Goal: Task Accomplishment & Management: Use online tool/utility

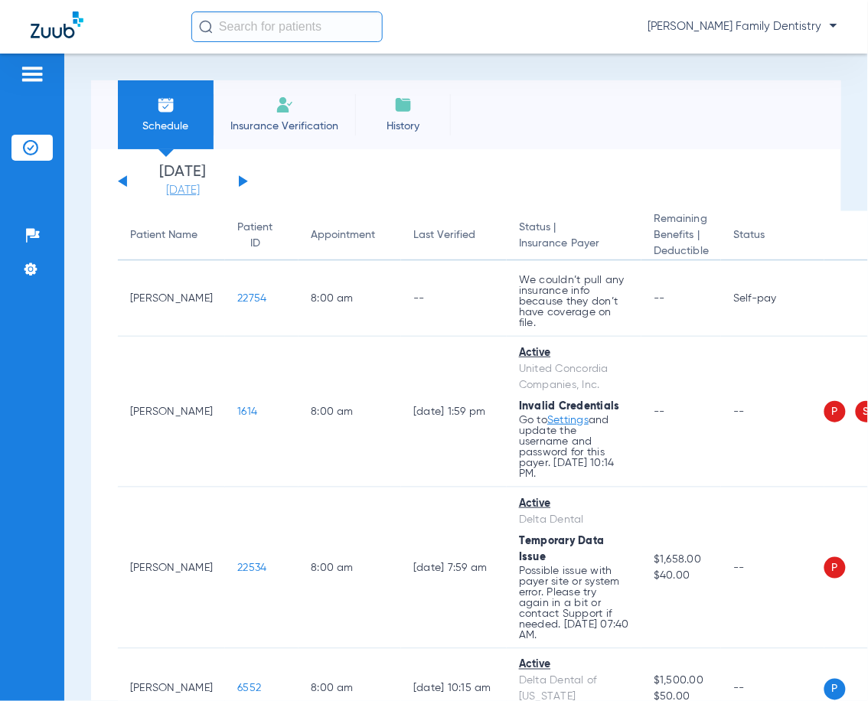
click at [182, 188] on link "[DATE]" at bounding box center [183, 190] width 92 height 15
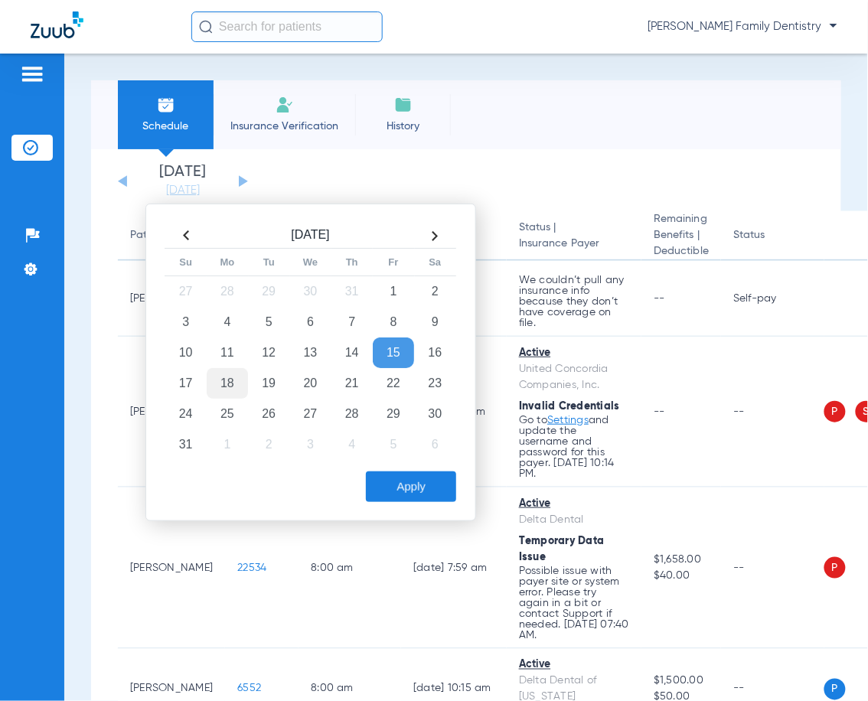
click at [231, 381] on td "18" at bounding box center [227, 383] width 41 height 31
click at [399, 493] on button "Apply" at bounding box center [411, 487] width 90 height 31
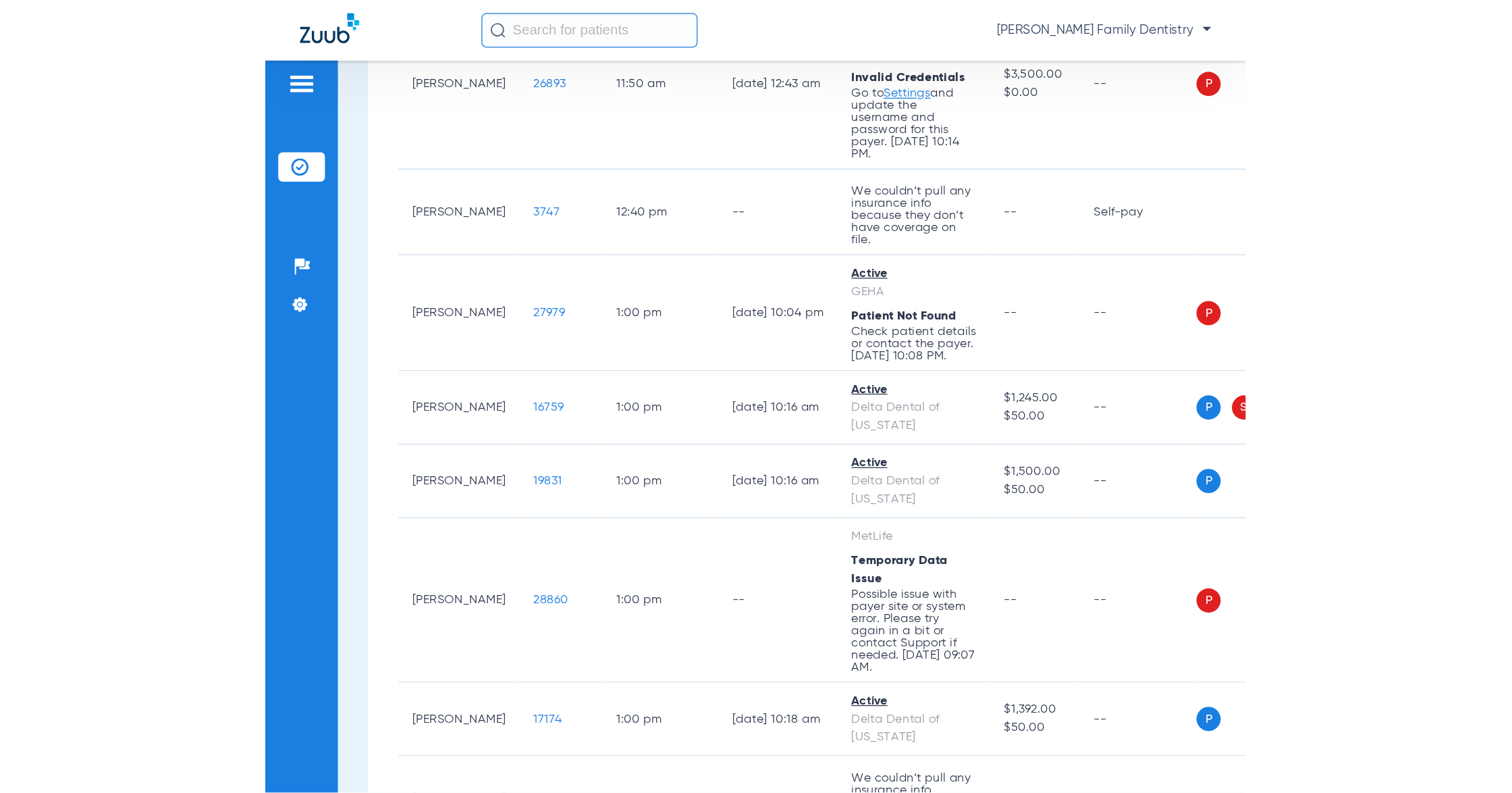
scroll to position [3962, 0]
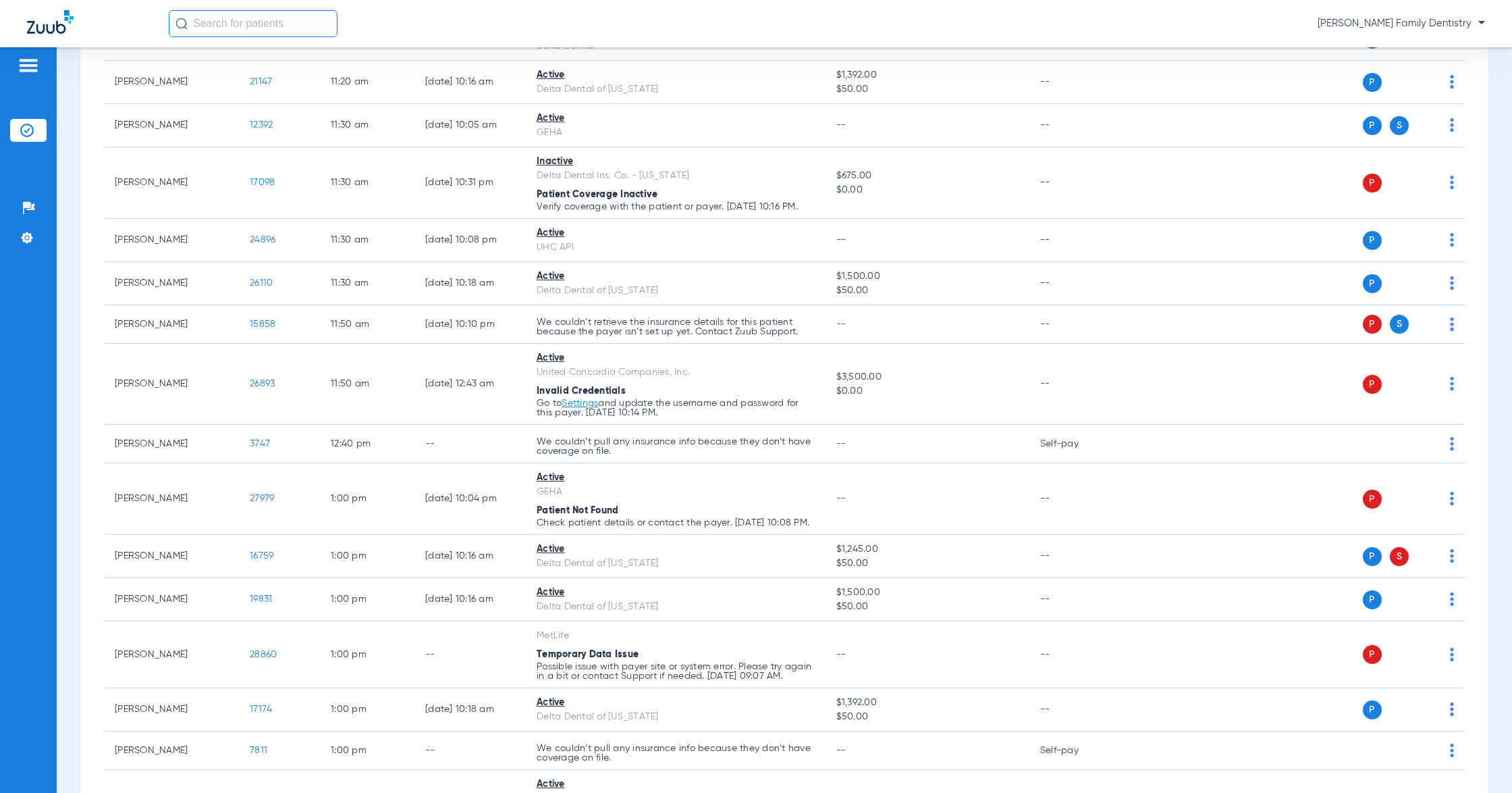
scroll to position [2226, 0]
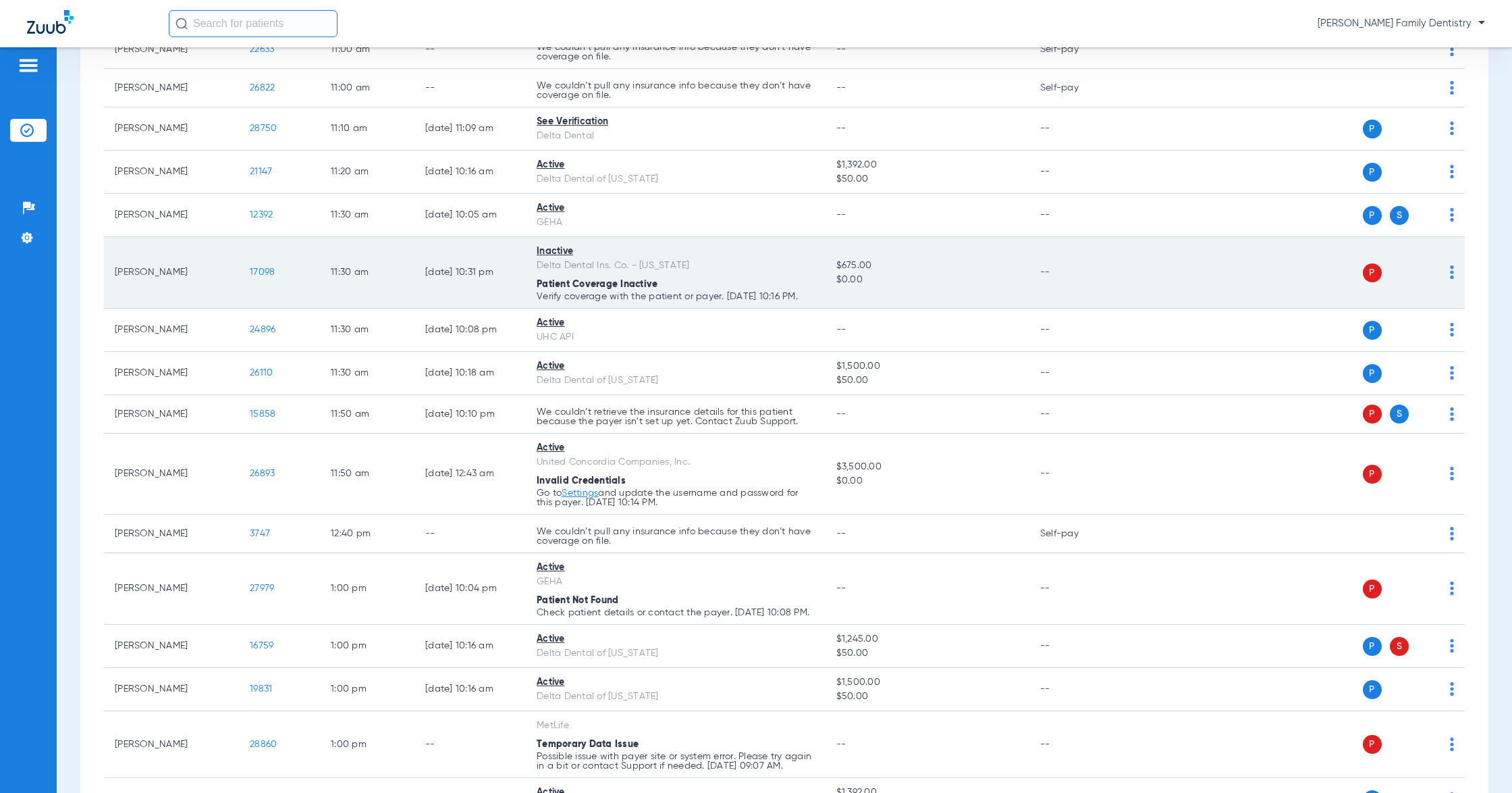
drag, startPoint x: 1443, startPoint y: 284, endPoint x: 1420, endPoint y: 270, distance: 26.9
click at [765, 284] on td "P S" at bounding box center [1292, 273] width 345 height 71
drag, startPoint x: 1420, startPoint y: 274, endPoint x: 1430, endPoint y: 279, distance: 11.2
click at [765, 277] on div "P S" at bounding box center [1287, 273] width 333 height 19
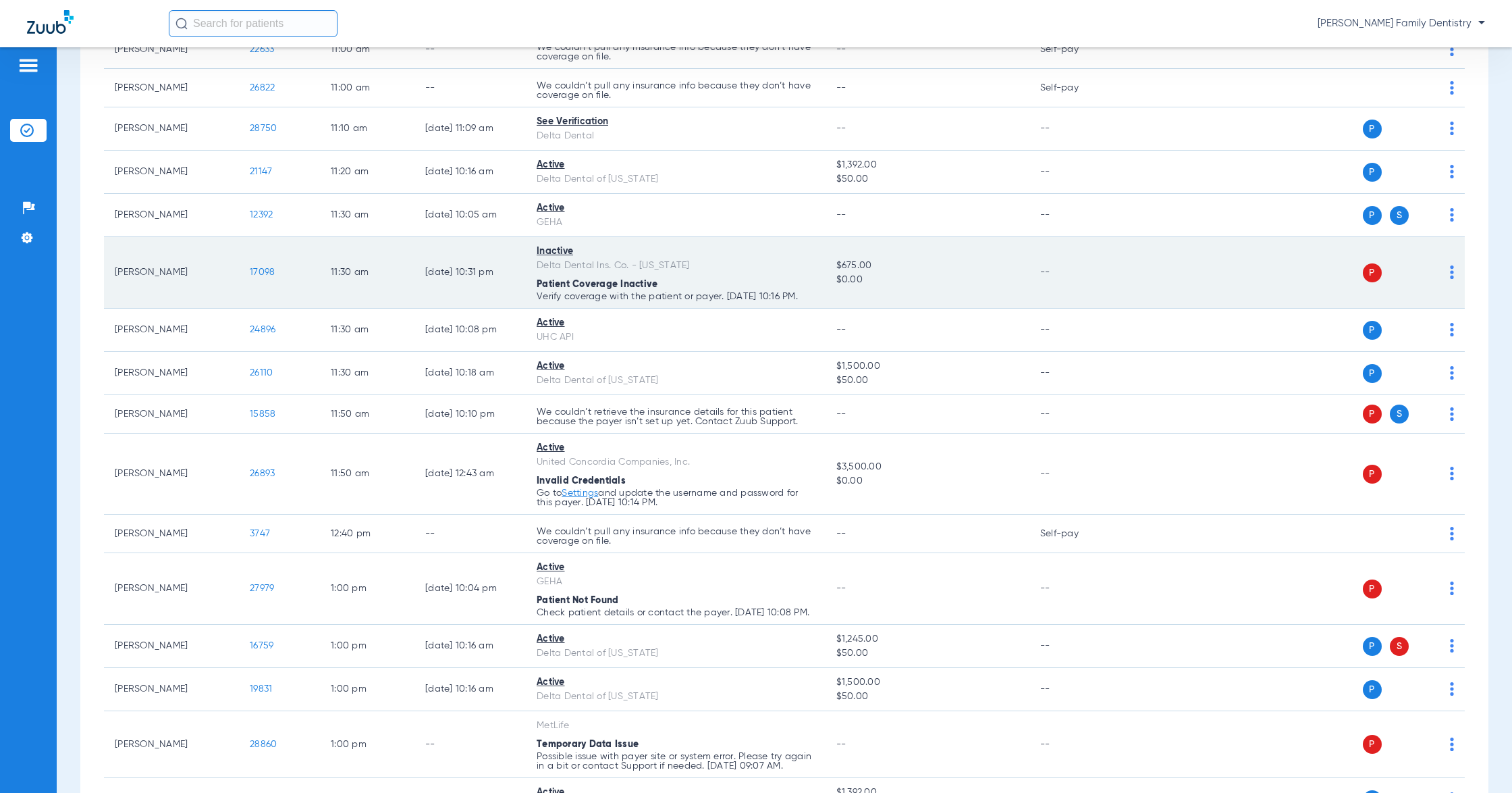
click at [765, 279] on img at bounding box center [1452, 272] width 4 height 13
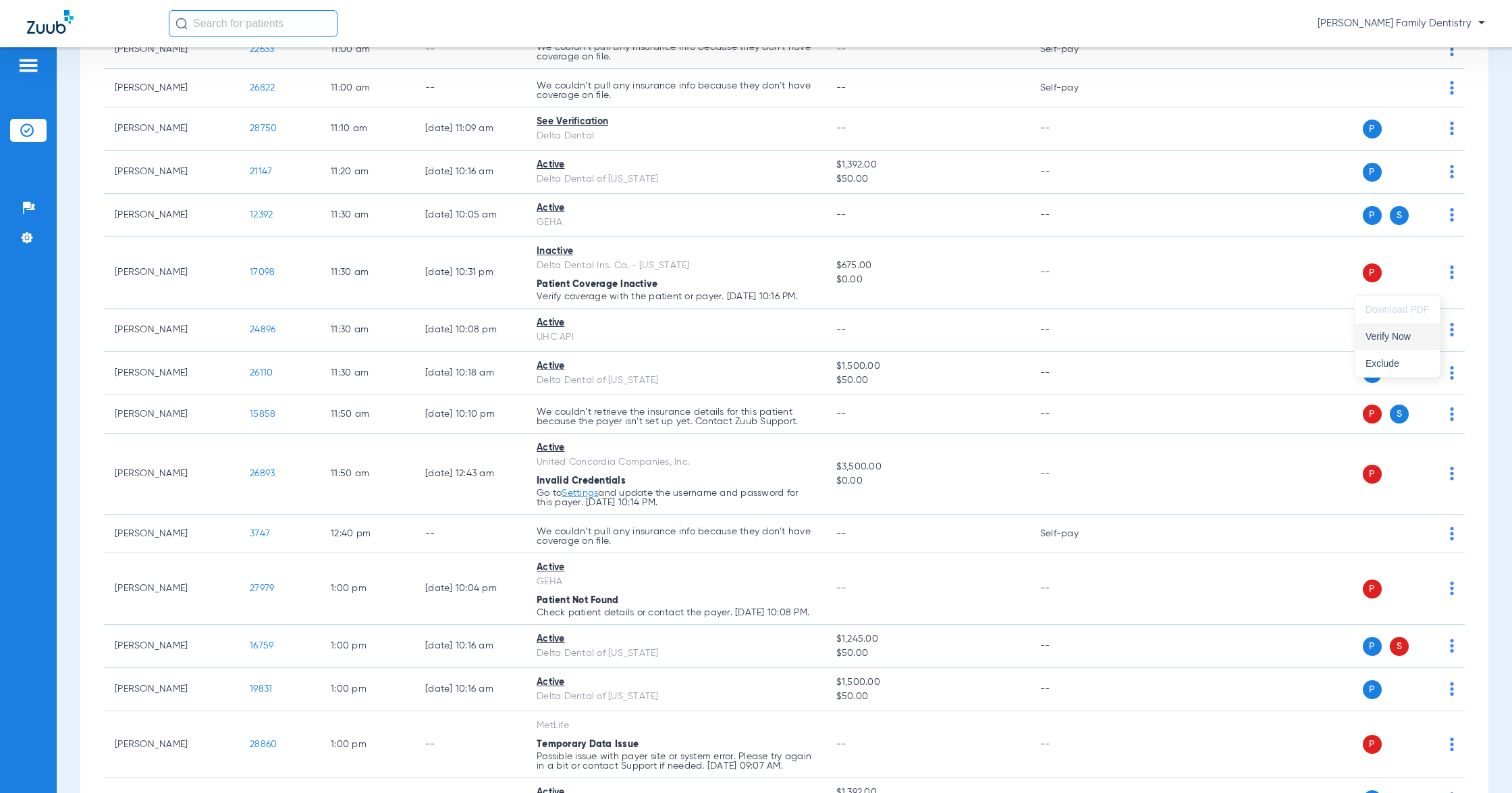
click at [765, 340] on span "Verify Now" at bounding box center [1397, 336] width 63 height 10
